Goal: Find specific page/section: Find specific page/section

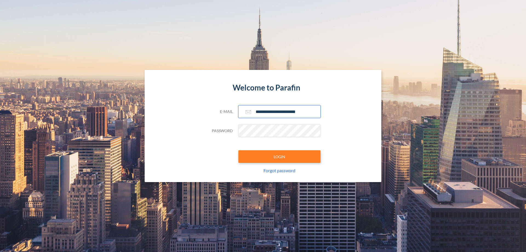
type input "**********"
click at [280, 157] on button "LOGIN" at bounding box center [280, 156] width 82 height 13
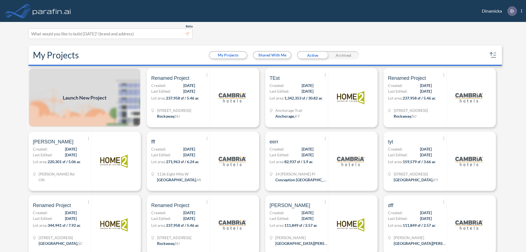
scroll to position [1, 0]
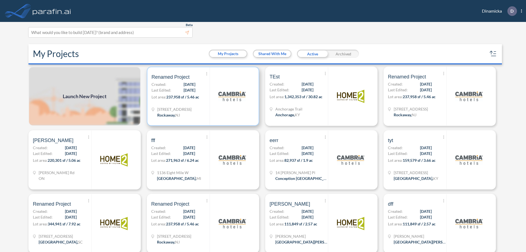
click at [202, 96] on p "Lot area: 237,958 sf / 5.46 ac" at bounding box center [181, 98] width 58 height 8
